Goal: Task Accomplishment & Management: Complete application form

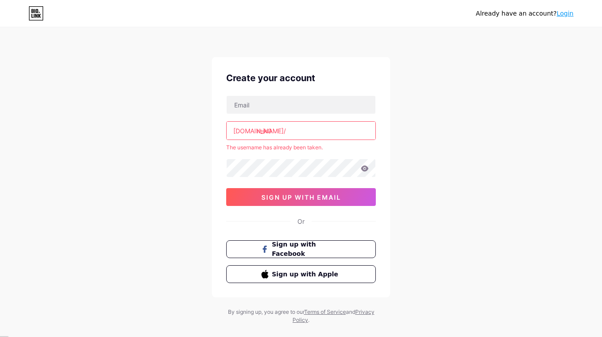
click at [300, 130] on input "reik0" at bounding box center [301, 131] width 149 height 18
click at [567, 15] on link "Login" at bounding box center [565, 13] width 17 height 7
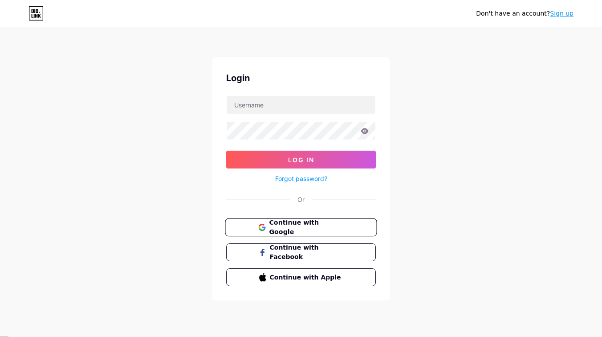
click at [336, 224] on span "Continue with Google" at bounding box center [306, 227] width 74 height 19
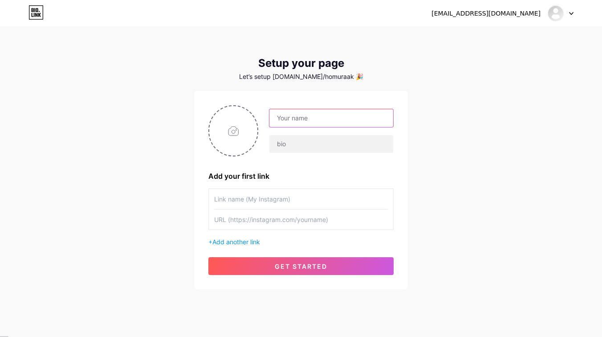
click at [327, 120] on input "text" at bounding box center [332, 118] width 124 height 18
type input "[EMAIL_ADDRESS][DOMAIN_NAME]"
click at [305, 139] on input "text" at bounding box center [332, 144] width 124 height 18
click at [316, 122] on input "[EMAIL_ADDRESS][DOMAIN_NAME]" at bounding box center [332, 118] width 124 height 18
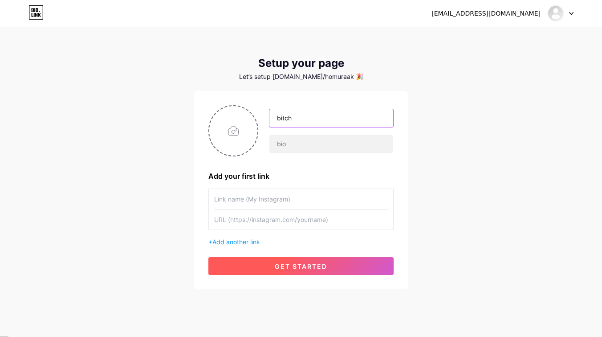
type input "bitch"
click at [308, 262] on button "get started" at bounding box center [301, 266] width 185 height 18
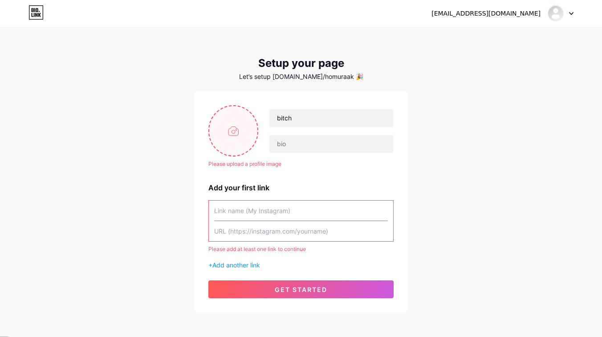
click at [230, 156] on div at bounding box center [234, 130] width 50 height 51
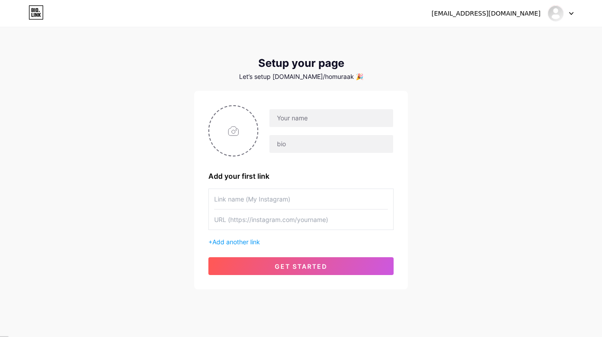
click at [29, 12] on icon at bounding box center [36, 12] width 15 height 14
click at [546, 10] on div "[EMAIL_ADDRESS][DOMAIN_NAME]" at bounding box center [503, 13] width 142 height 16
click at [557, 13] on img at bounding box center [556, 13] width 14 height 14
click at [527, 31] on link "Dashboard" at bounding box center [518, 37] width 111 height 24
click at [573, 14] on icon at bounding box center [571, 13] width 4 height 3
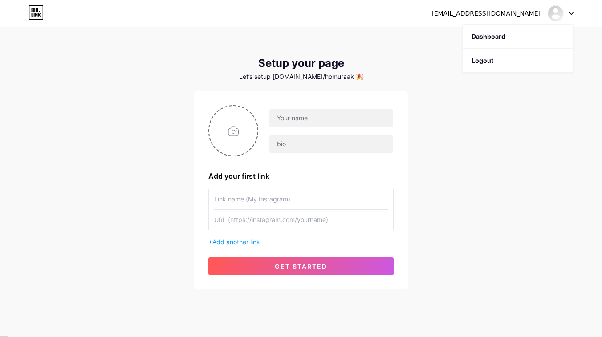
click at [578, 8] on div "hehe1011cat@gmail.com Dashboard Logout" at bounding box center [301, 13] width 602 height 16
click at [238, 128] on input "file" at bounding box center [233, 130] width 48 height 49
type input "C:\fakepath\508416d7f22ab84eb622abb7f0c140f5.gif"
click at [315, 124] on input "text" at bounding box center [332, 118] width 124 height 18
click at [233, 128] on input "file" at bounding box center [233, 130] width 48 height 49
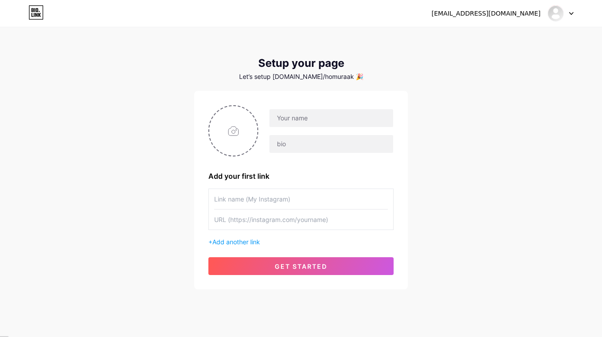
type input "C:\fakepath\328c881f1929b778adcc7d9c1c75adcd.gif"
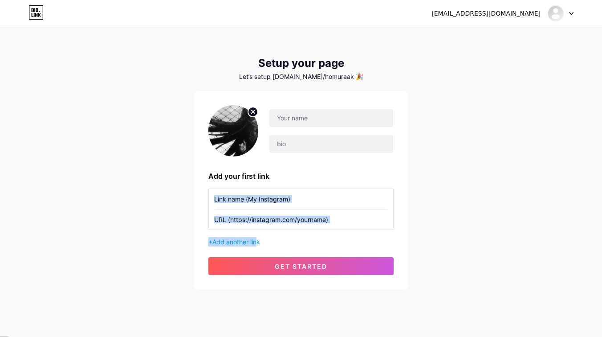
drag, startPoint x: 258, startPoint y: 245, endPoint x: 356, endPoint y: 182, distance: 115.5
click at [356, 182] on div "Add your first link + Add another link get started" at bounding box center [301, 190] width 185 height 170
click at [266, 203] on input "text" at bounding box center [301, 199] width 174 height 20
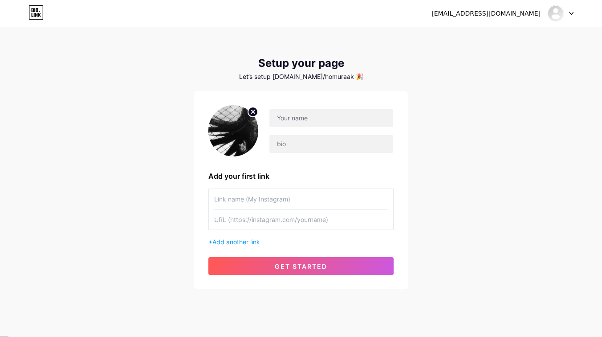
paste input "[URL][DOMAIN_NAME]"
type input "[URL][DOMAIN_NAME]"
click at [315, 195] on input "[URL][DOMAIN_NAME]" at bounding box center [301, 199] width 174 height 20
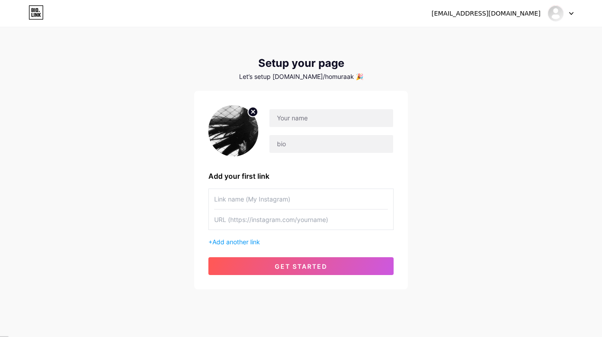
click at [303, 225] on input "text" at bounding box center [301, 219] width 174 height 20
paste input "[URL][DOMAIN_NAME]"
type input "[URL][DOMAIN_NAME]"
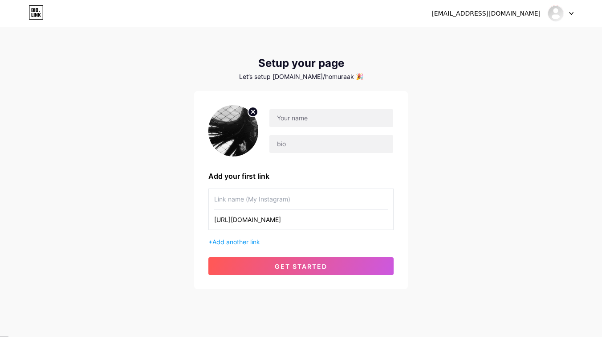
click at [274, 193] on input "text" at bounding box center [301, 199] width 174 height 20
click at [307, 139] on input "text" at bounding box center [332, 144] width 124 height 18
paste input "ִֶָ. ..𓂃 ࣪ ִֶָ🪽་༘࿐"
type input "ִֶָ. ..𓂃 ࣪ ִֶָ🪽་༘࿐"
click at [300, 125] on input "text" at bounding box center [332, 118] width 124 height 18
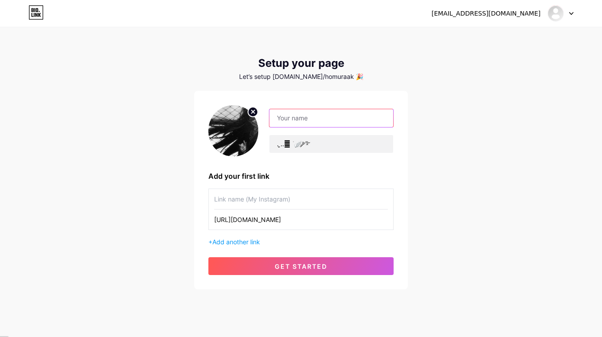
paste input "⋅˚₊‧ 𐙚 ‧₊˚ ⋅𝘳𝘦𝘪𝘬𝘰 ִ ࣪𖤐.ᐟ"
type input "⋅˚₊‧ 𐙚 ‧₊˚ ⋅𝘳𝘦𝘪𝘬𝘰 ִ ࣪𖤐.ᐟ"
click at [439, 127] on div "[EMAIL_ADDRESS][DOMAIN_NAME] Dashboard Logout Setup your page Let’s setup [DOMA…" at bounding box center [301, 159] width 602 height 318
click at [291, 193] on input "text" at bounding box center [301, 199] width 174 height 20
click at [280, 198] on input "text" at bounding box center [301, 199] width 174 height 20
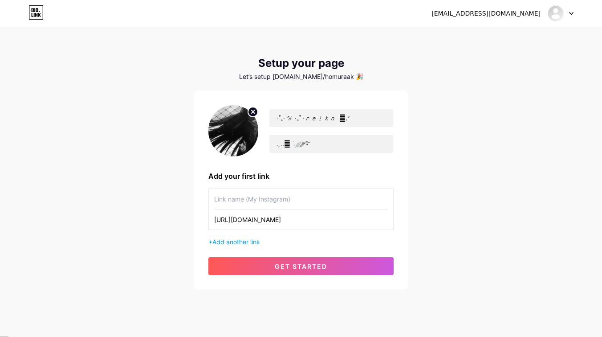
paste input "my spotify"
paste input "𝘮𝘺 𝘴𝘱𝘰𝘵𝘪𝘧𝘺"
paste input "⋆｡𖦹°⭒˚｡⋆"
type input "𝘮𝘺 𝘴𝘱𝘰𝘵𝘪𝘧𝘺⋆｡𖦹°⭒˚｡⋆"
click at [244, 242] on span "Add another link" at bounding box center [237, 242] width 48 height 8
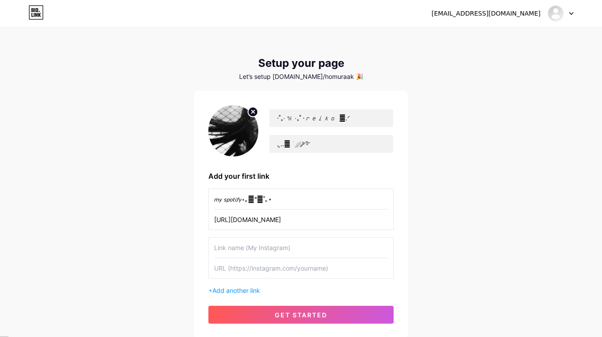
click at [264, 264] on input "text" at bounding box center [301, 268] width 174 height 20
paste input "[DOMAIN_NAME][URL]"
type input "[DOMAIN_NAME][URL]"
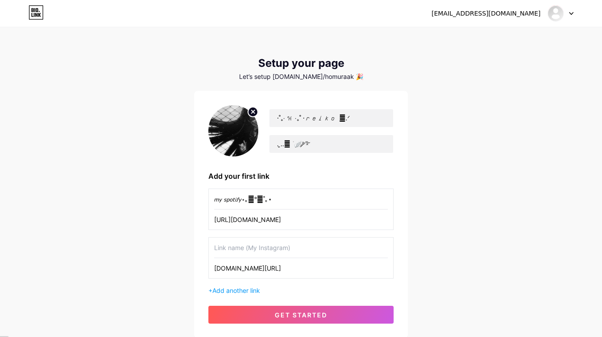
click at [262, 253] on input "text" at bounding box center [301, 248] width 174 height 20
paste input "𝘮𝘺 𝘳𝘰𝘣𝘭𝘰𝘹"
paste input "ᶻ 𝗓 𐰁 .ᐟ"
click at [238, 243] on input "𝘮𝘺 𝘳𝘰𝘣𝘭𝘰𝘹ᶻ 𝗓 𐰁 .ᐟ" at bounding box center [301, 248] width 174 height 20
type input "𝘮𝘺 𝘳𝘰𝘣𝘭𝘰𝘹 ᶻ 𝗓 𐰁 .ᐟ"
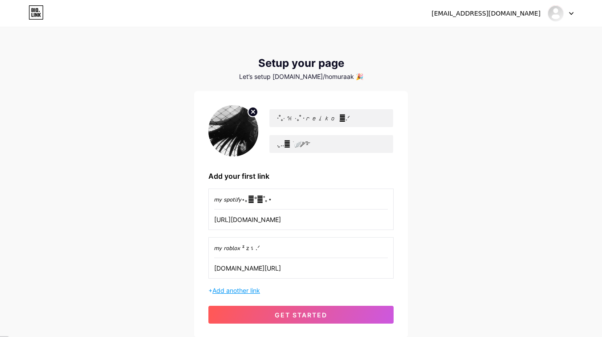
click at [252, 291] on span "Add another link" at bounding box center [237, 291] width 48 height 8
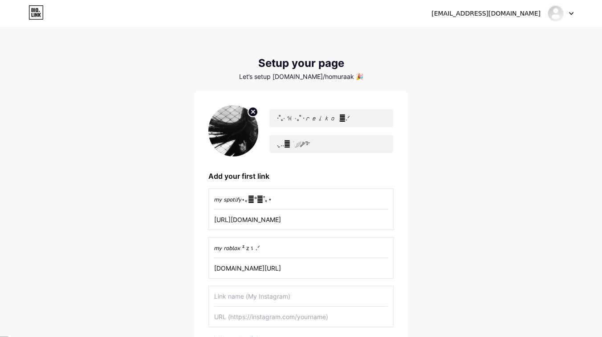
click at [236, 297] on input "text" at bounding box center [301, 296] width 174 height 20
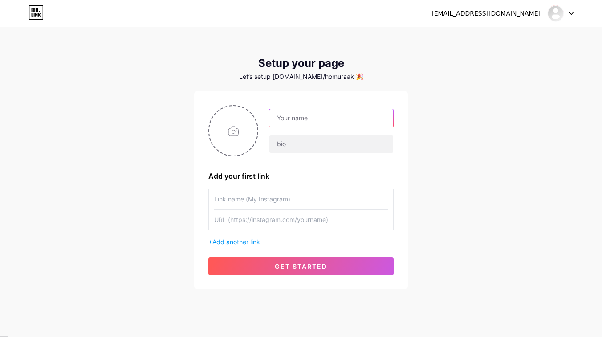
click at [309, 124] on input "text" at bounding box center [332, 118] width 124 height 18
paste input "𝘳𝘦𝘪𝘬𝘰"
paste input "𐙚⋆.˚"
click at [312, 119] on input "𐙚⋆.˚𝘳𝘦𝘪𝘬𝘰" at bounding box center [332, 118] width 124 height 18
paste input "𝜗𝜚⋆₊˚"
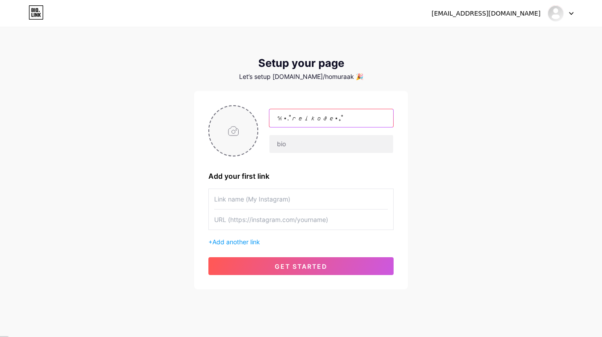
type input "𐙚⋆.˚𝘳𝘦𝘪𝘬𝘰𝜗𝜚⋆₊˚"
click at [240, 128] on input "file" at bounding box center [233, 130] width 48 height 49
type input "C:\fakepath\huhu.gif"
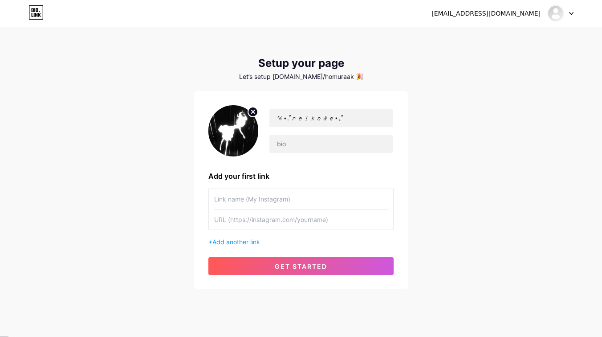
click at [340, 203] on input "text" at bounding box center [301, 199] width 174 height 20
click at [269, 217] on input "text" at bounding box center [301, 219] width 174 height 20
paste input "𝜗𝜚⋆₊˚"
type input "𝜗𝜚⋆₊˚"
click at [253, 209] on div at bounding box center [301, 199] width 174 height 20
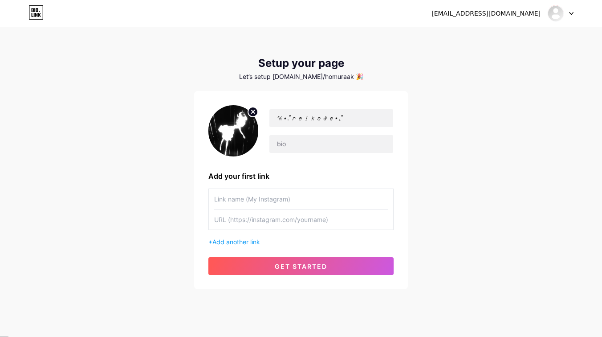
click at [254, 204] on input "text" at bounding box center [301, 199] width 174 height 20
